Goal: Navigation & Orientation: Find specific page/section

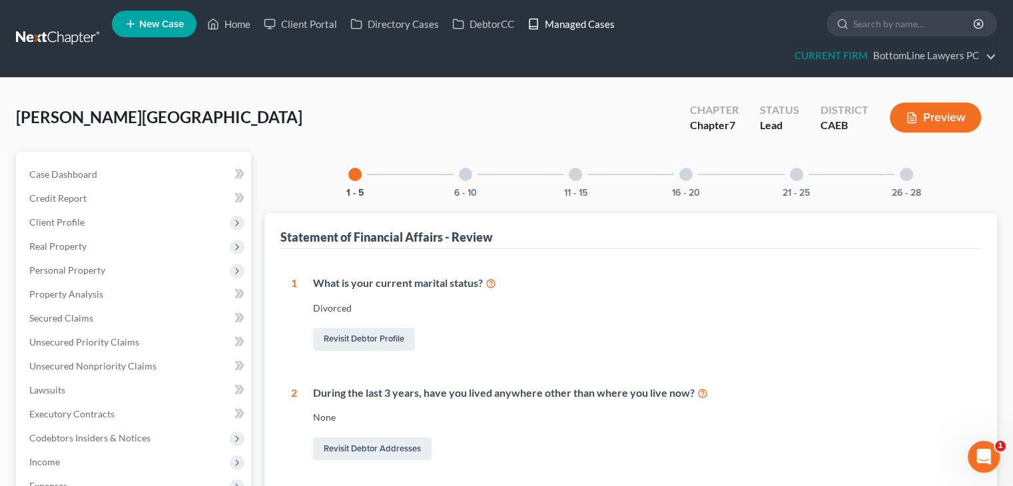
click at [594, 22] on link "Managed Cases" at bounding box center [571, 24] width 101 height 24
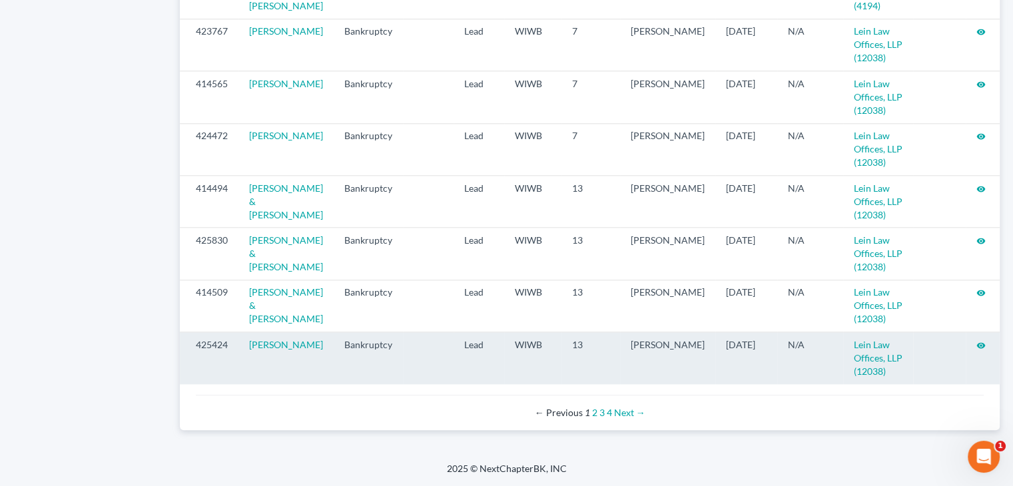
scroll to position [1468, 0]
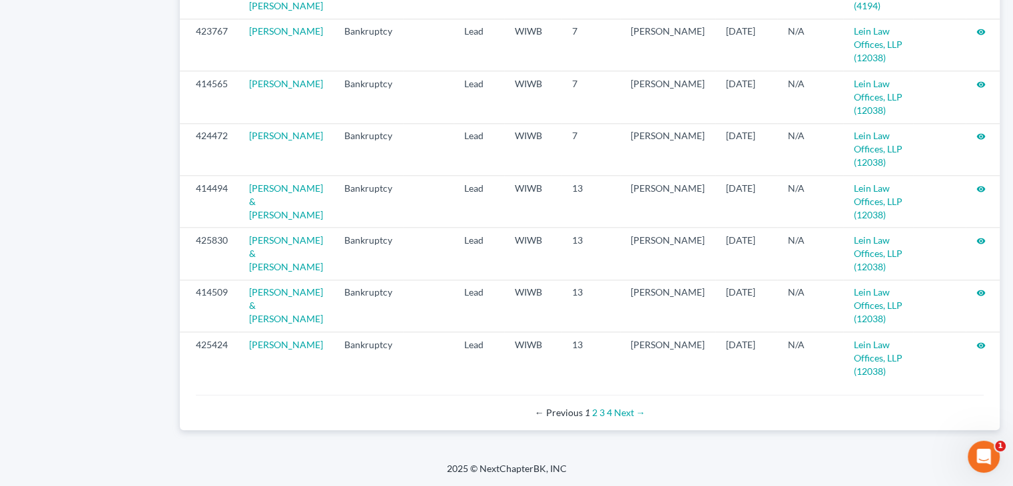
click at [594, 412] on link "2" at bounding box center [594, 412] width 5 height 11
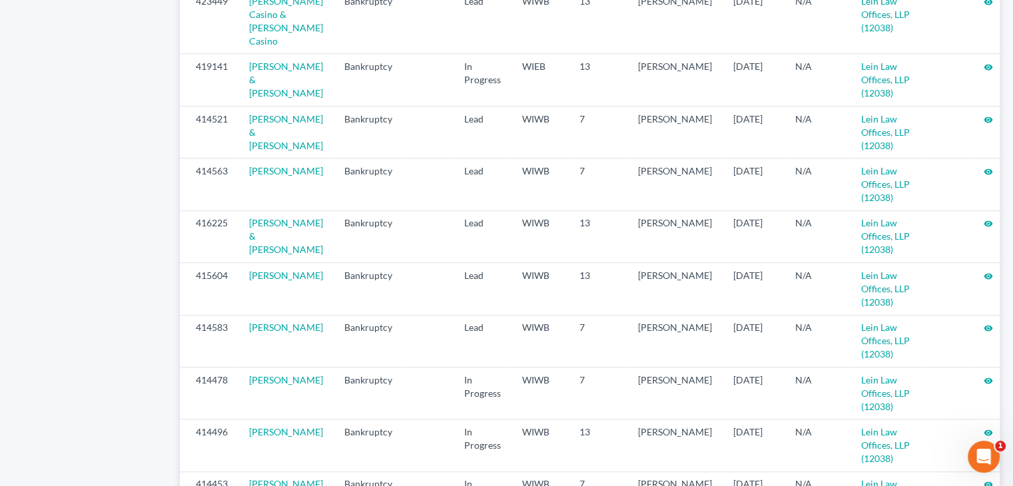
scroll to position [999, 0]
